Goal: Task Accomplishment & Management: Manage account settings

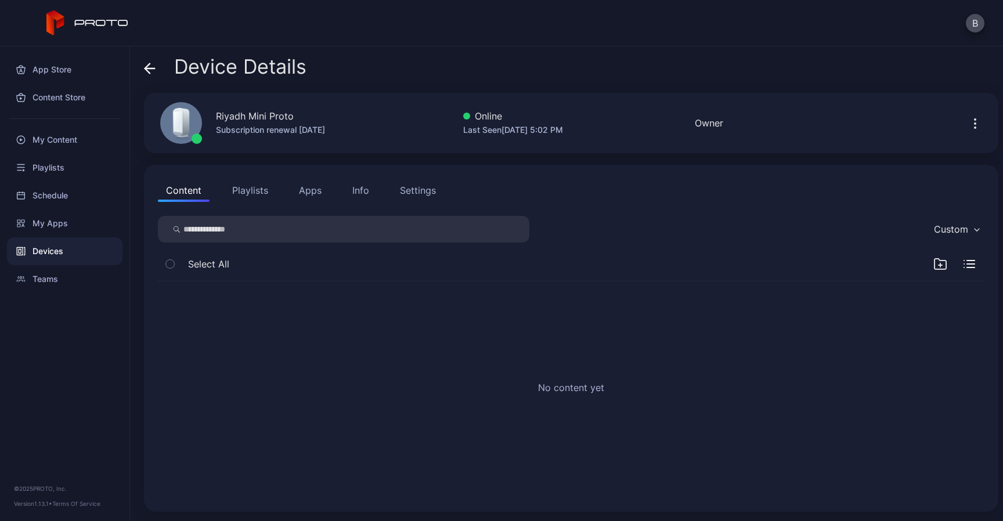
click at [935, 261] on icon "button" at bounding box center [941, 264] width 12 height 10
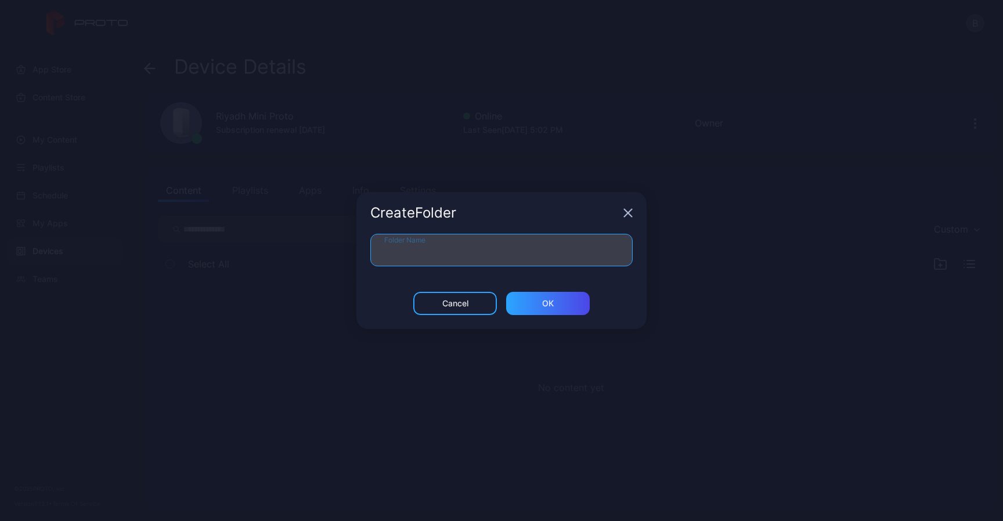
click at [502, 262] on input "Folder Name" at bounding box center [501, 250] width 262 height 33
type input "*"
type input "**********"
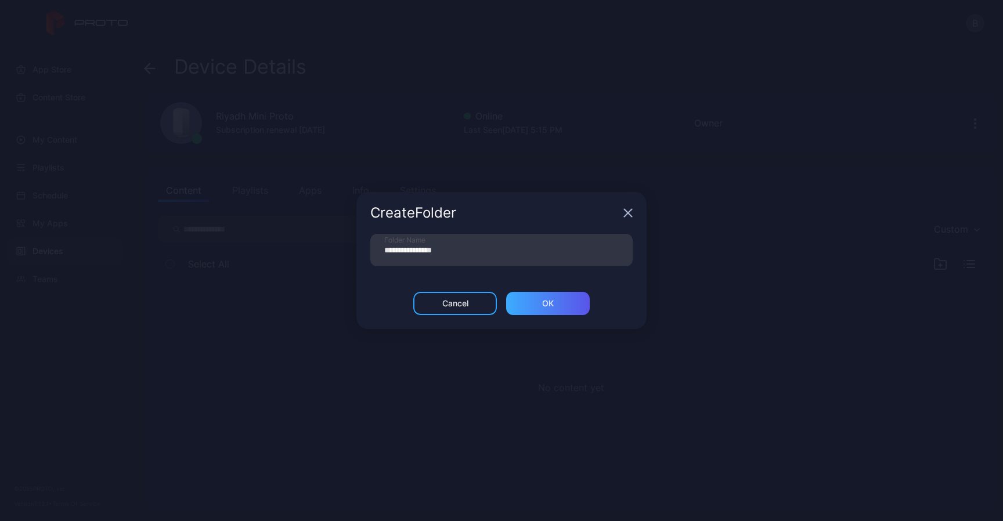
click at [560, 304] on div "ОК" at bounding box center [548, 303] width 84 height 23
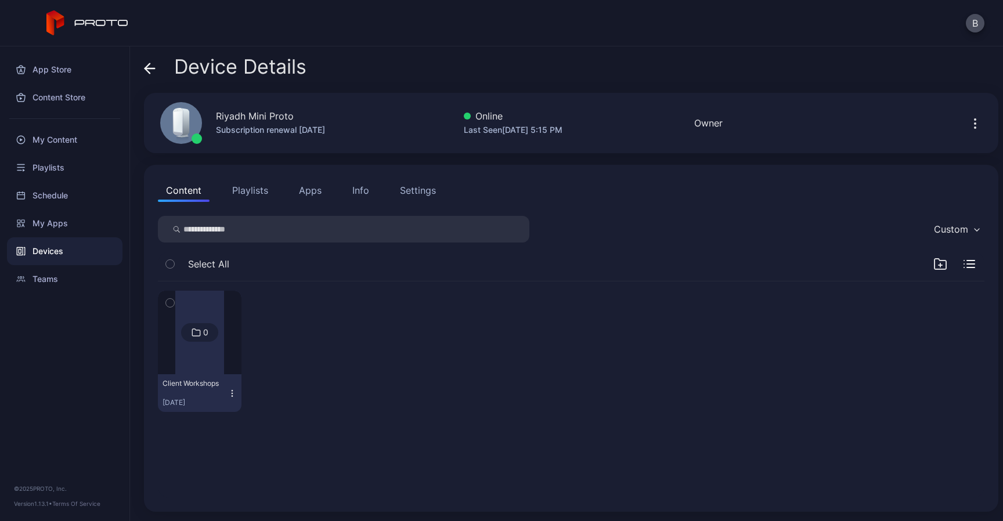
click at [194, 357] on div at bounding box center [199, 333] width 49 height 84
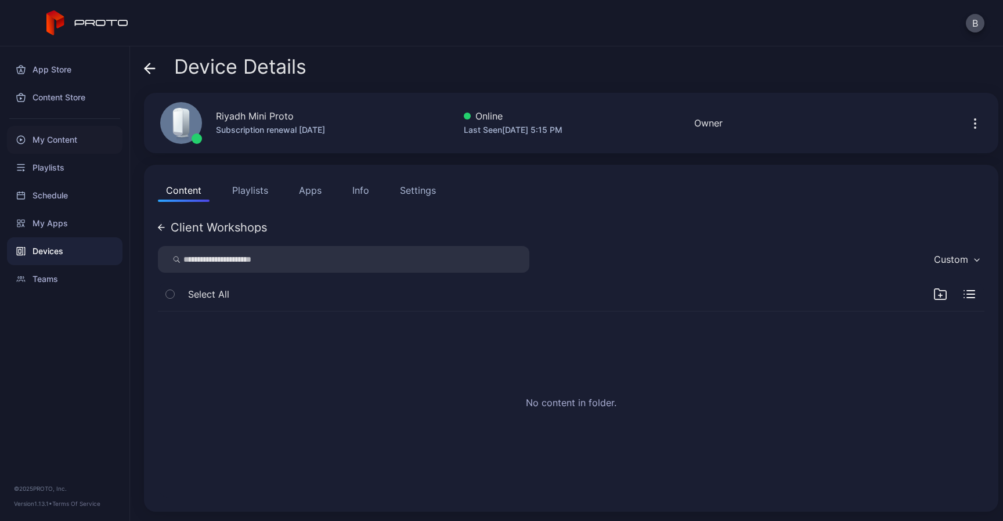
click at [66, 146] on div "My Content" at bounding box center [65, 140] width 116 height 28
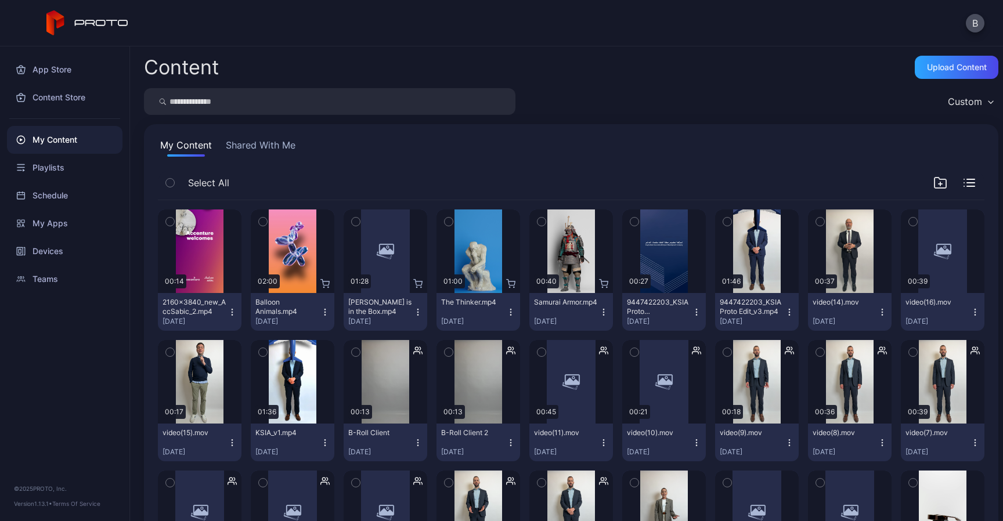
click at [232, 310] on icon "button" at bounding box center [232, 309] width 1 height 1
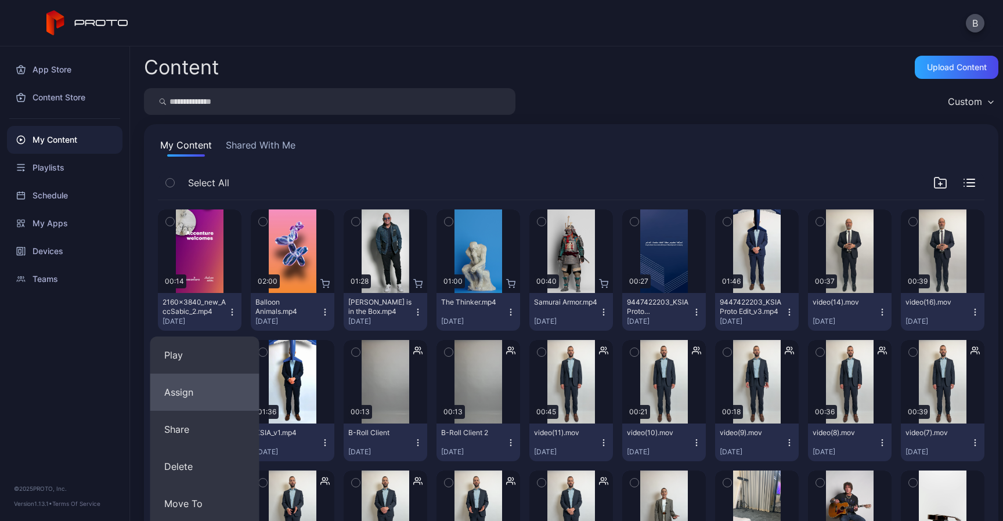
scroll to position [30, 0]
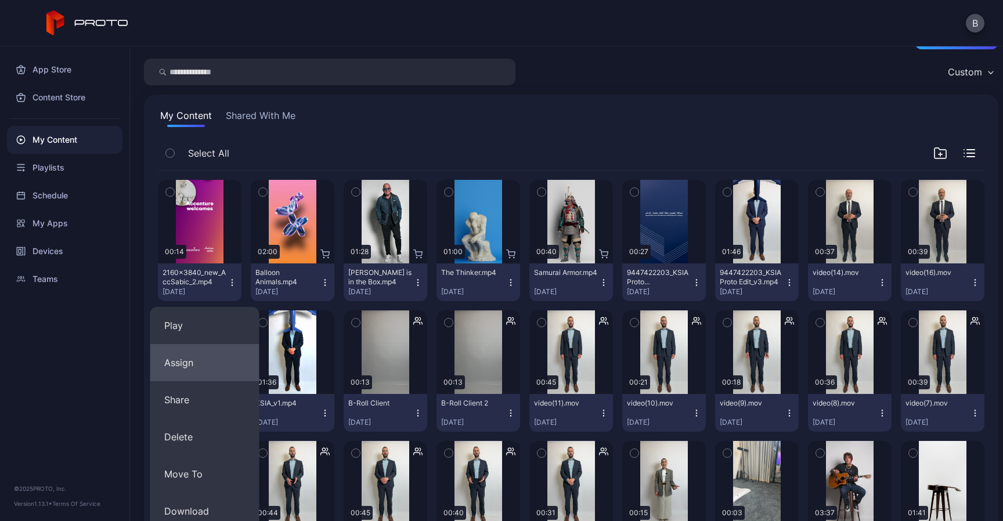
click at [217, 365] on button "Assign" at bounding box center [204, 362] width 109 height 37
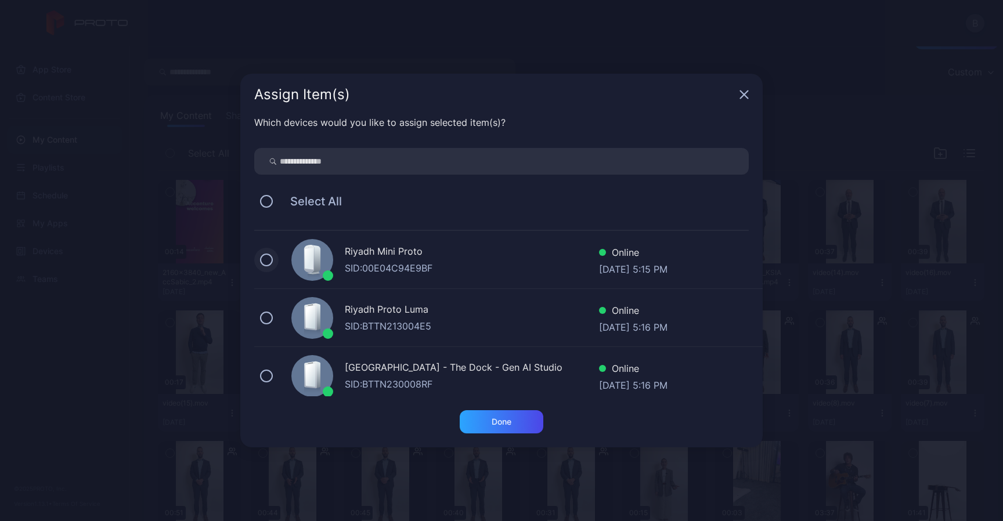
click at [265, 259] on button at bounding box center [266, 260] width 13 height 13
click at [267, 319] on button at bounding box center [266, 318] width 13 height 13
click at [508, 422] on div "Done" at bounding box center [502, 422] width 20 height 9
